Goal: Task Accomplishment & Management: Manage account settings

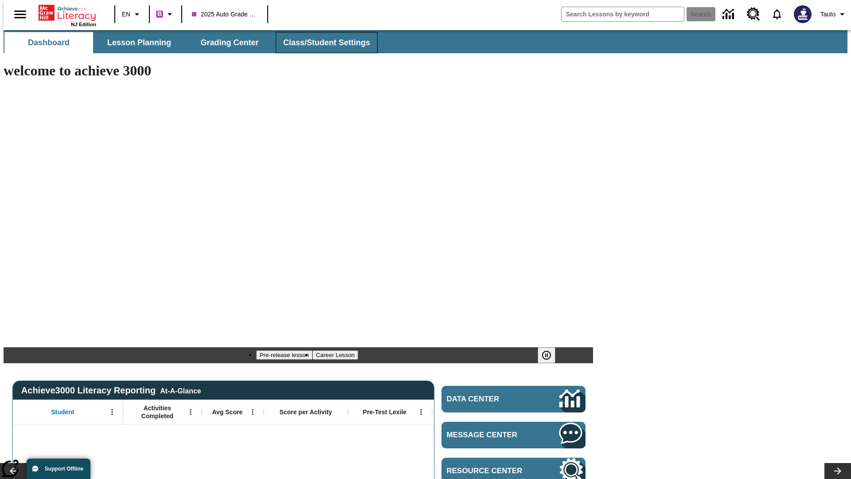
click at [322, 43] on span "Class/Student Settings" at bounding box center [326, 43] width 87 height 10
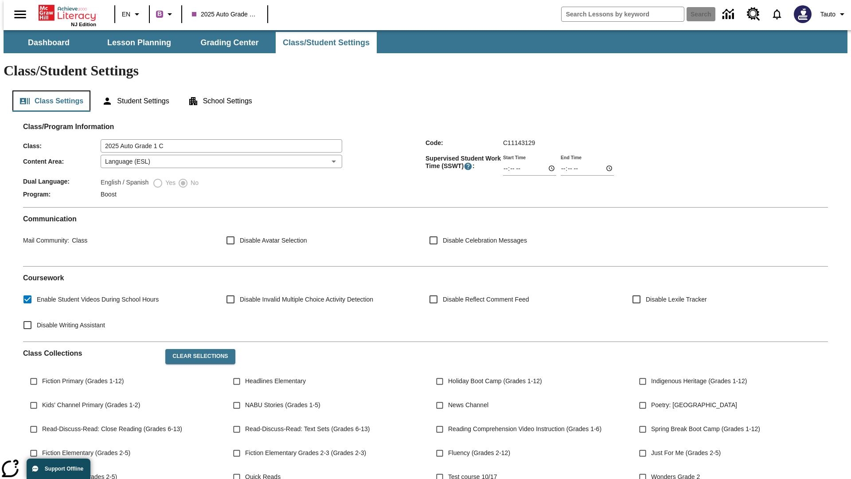
click at [48, 90] on button "Class Settings" at bounding box center [51, 100] width 78 height 21
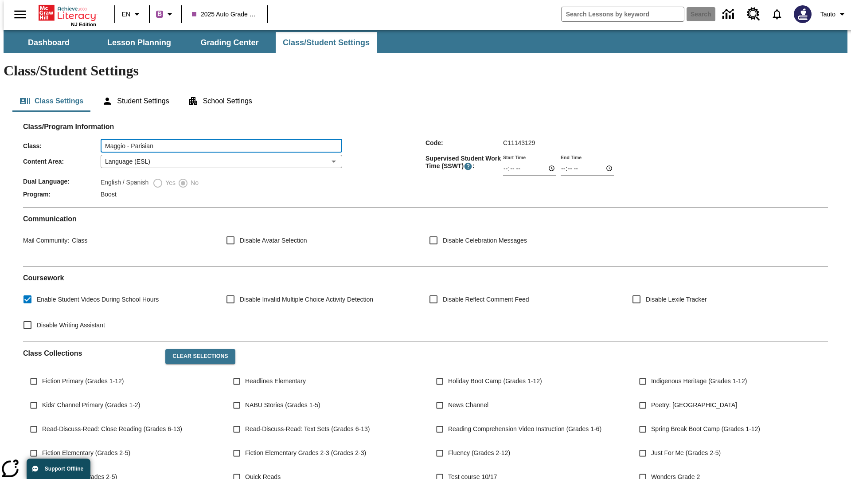
type input "Maggio - Parisian"
type input "06:00"
type input "06:01"
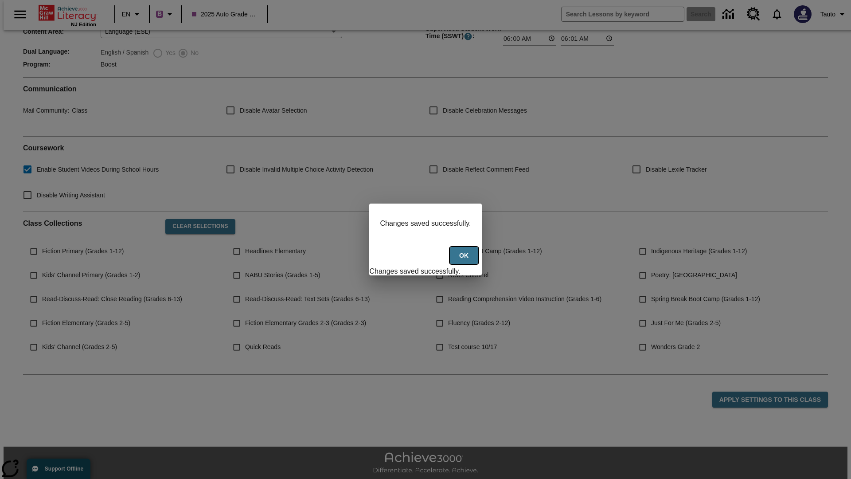
click at [465, 260] on button "Ok" at bounding box center [464, 255] width 28 height 17
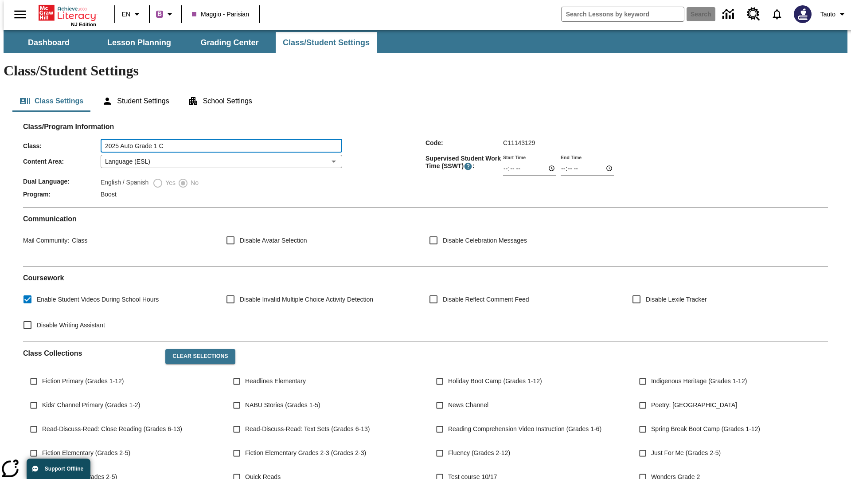
type input "2025 Auto Grade 1 C"
type input "06:00"
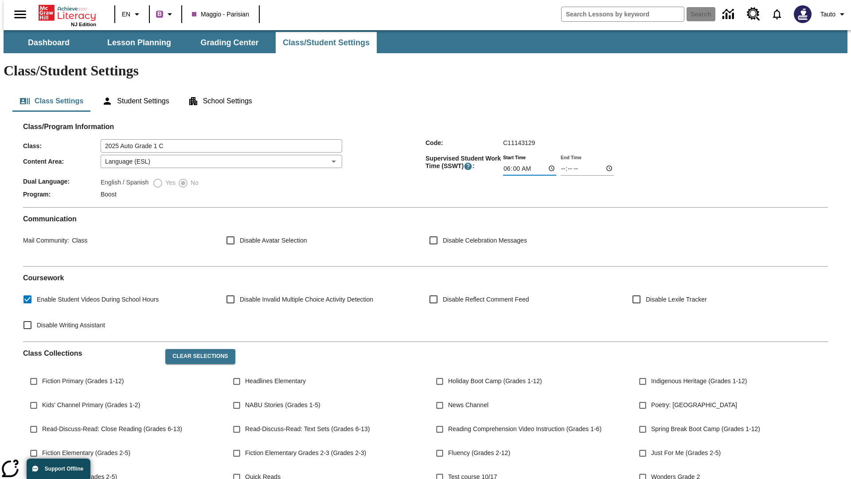
type input "06:01"
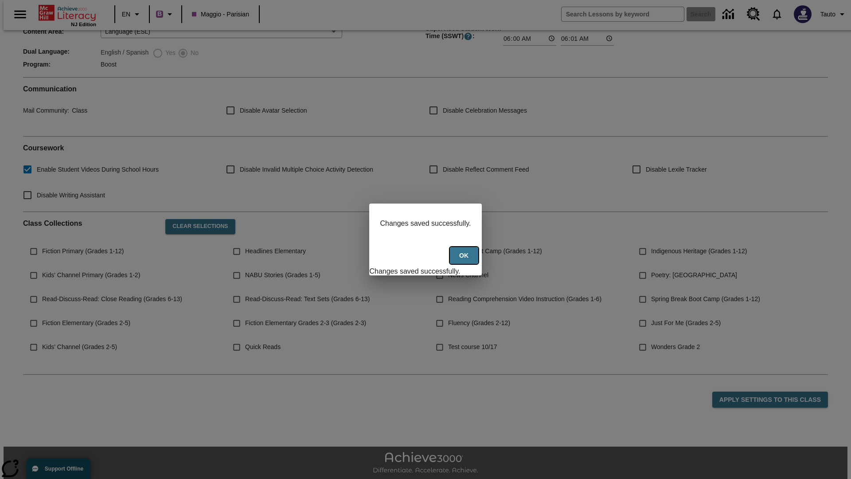
click at [465, 260] on button "Ok" at bounding box center [464, 255] width 28 height 17
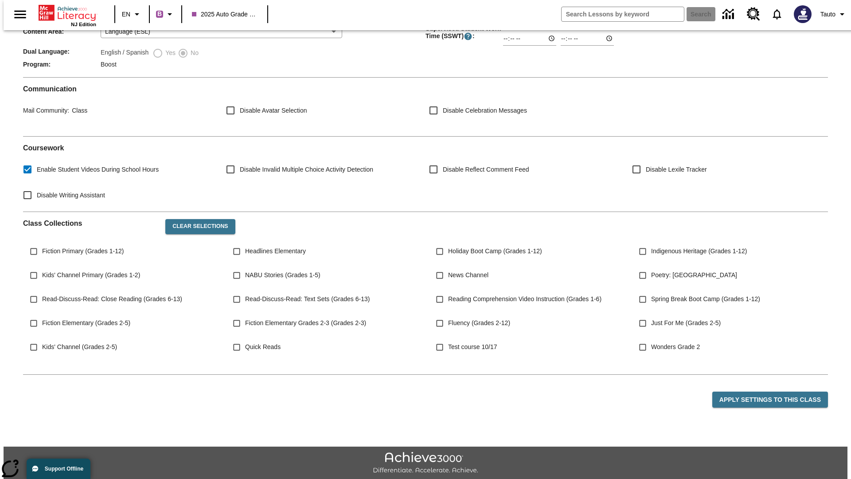
scroll to position [129, 0]
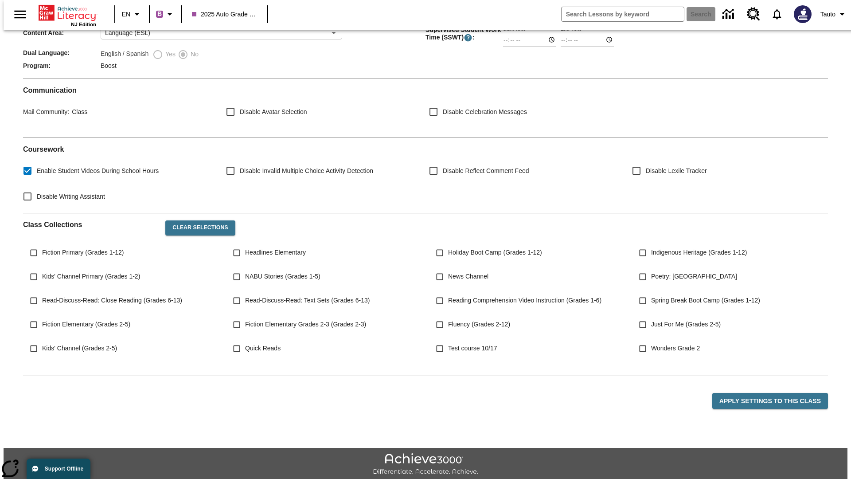
click at [218, 135] on body "Skip to main content NJ Edition EN B 2025 Auto Grade 1 C Search Tauto Dashboard…" at bounding box center [426, 203] width 844 height 603
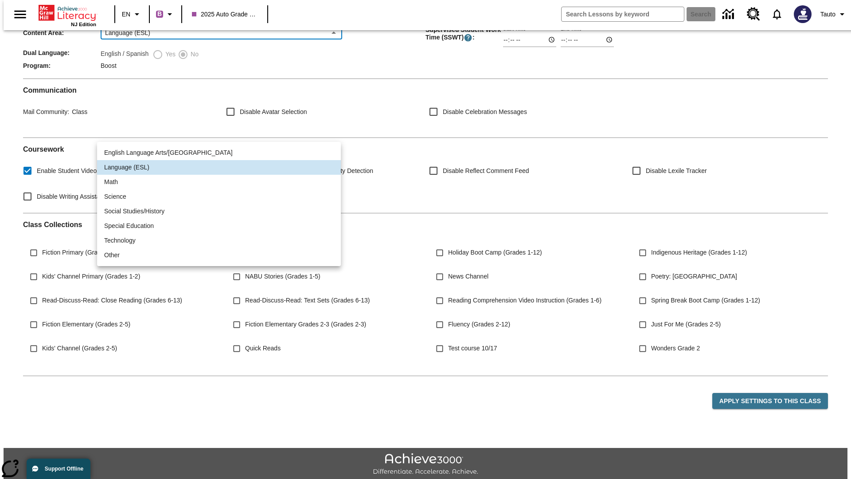
scroll to position [0, 0]
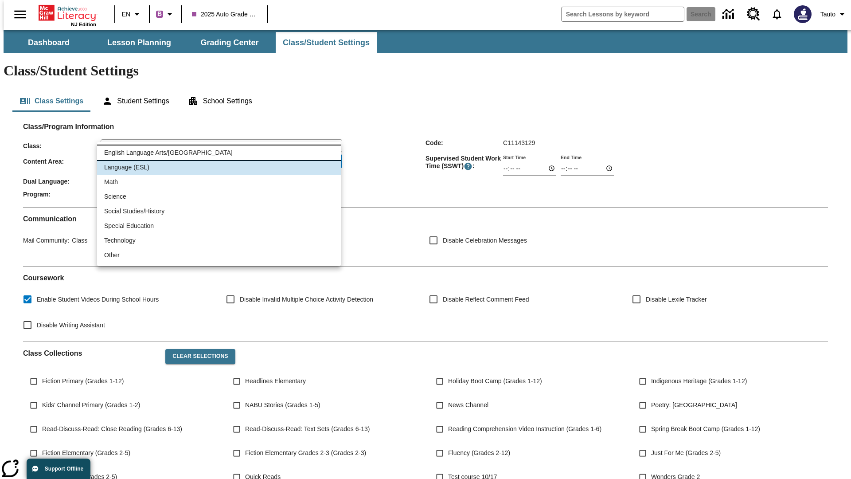
click at [219, 152] on li "English Language Arts/Reading" at bounding box center [219, 152] width 244 height 15
type input "1"
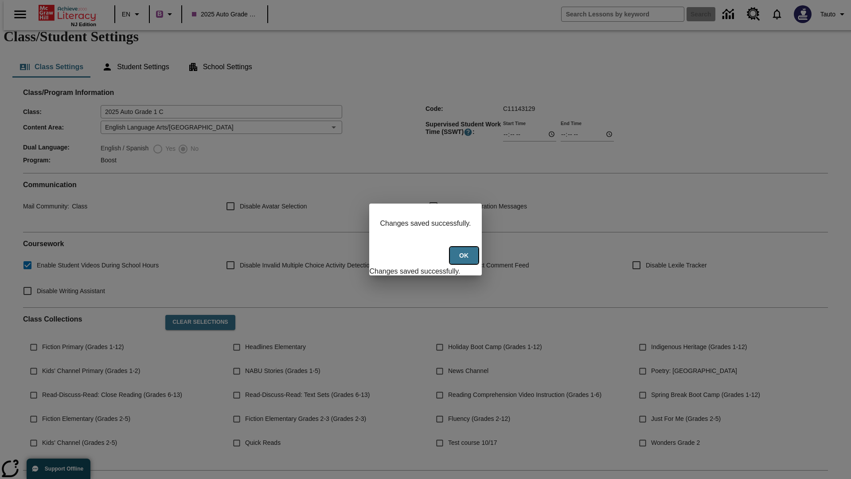
click at [465, 260] on button "Ok" at bounding box center [464, 255] width 28 height 17
